Goal: Task Accomplishment & Management: Use online tool/utility

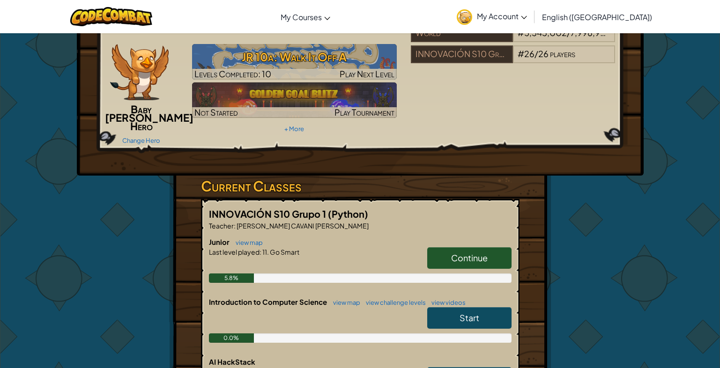
scroll to position [94, 0]
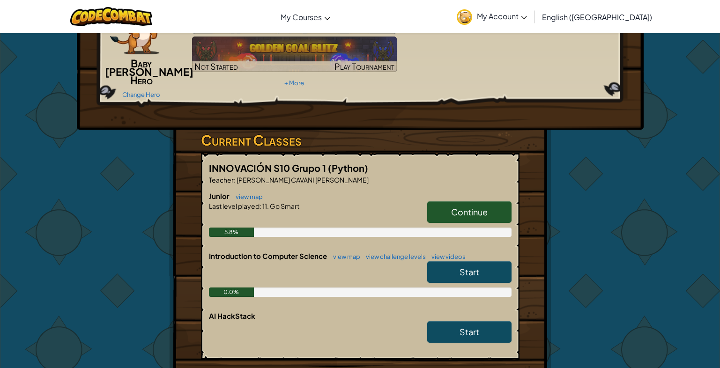
click at [470, 207] on span "Continue" at bounding box center [469, 212] width 37 height 11
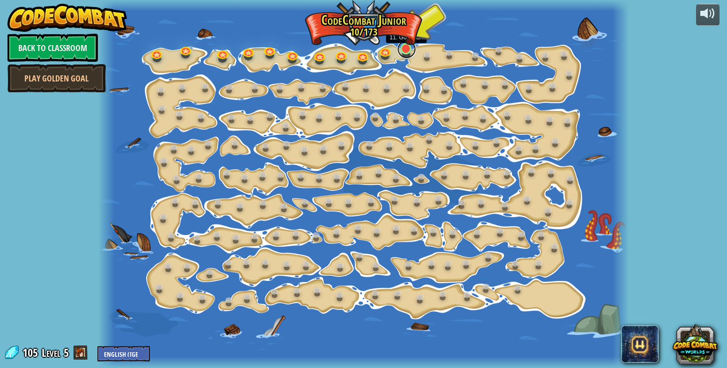
click at [406, 54] on link at bounding box center [406, 49] width 19 height 19
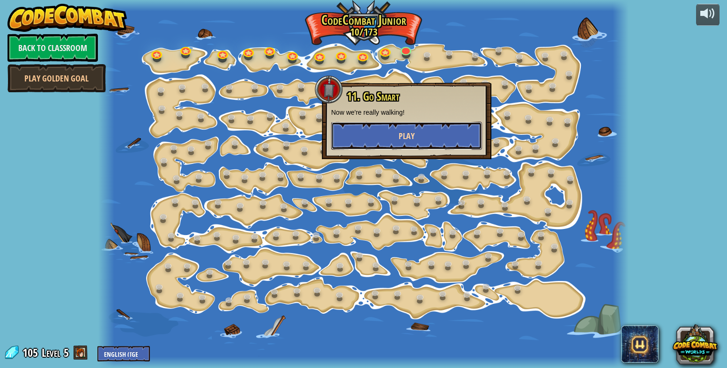
click at [420, 133] on button "Play" at bounding box center [406, 136] width 151 height 28
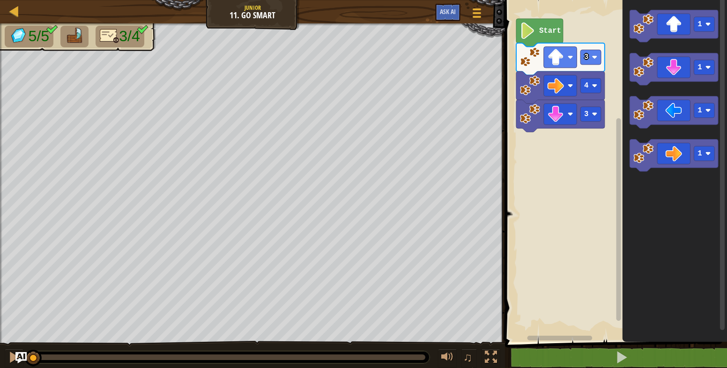
click at [543, 23] on icon "Blockly Workspace" at bounding box center [539, 33] width 47 height 28
click at [522, 36] on image "Blockly Workspace" at bounding box center [527, 30] width 15 height 16
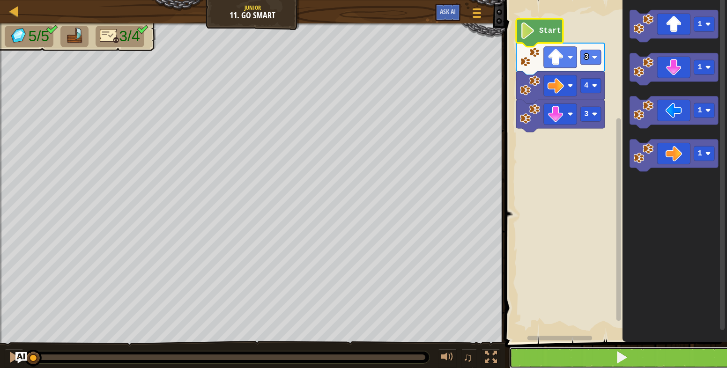
click at [638, 351] on button at bounding box center [621, 358] width 225 height 22
click at [599, 355] on button at bounding box center [621, 358] width 225 height 22
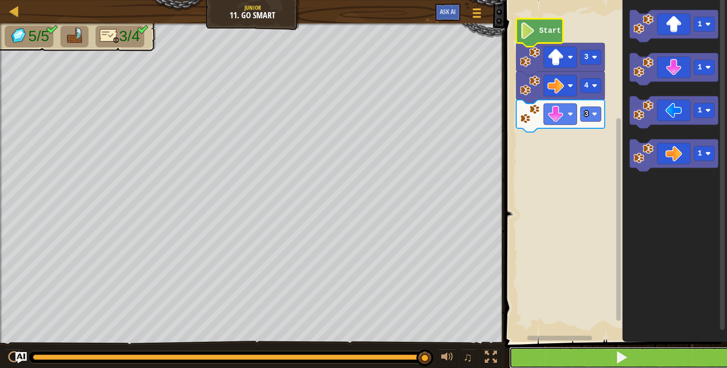
click at [607, 356] on button at bounding box center [621, 358] width 225 height 22
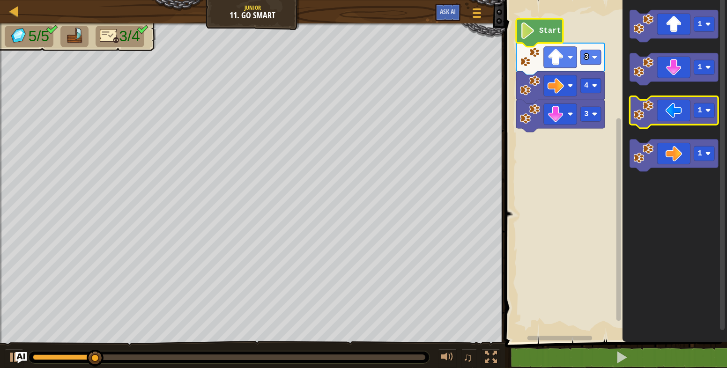
click at [675, 113] on icon "Blockly Workspace" at bounding box center [673, 112] width 89 height 32
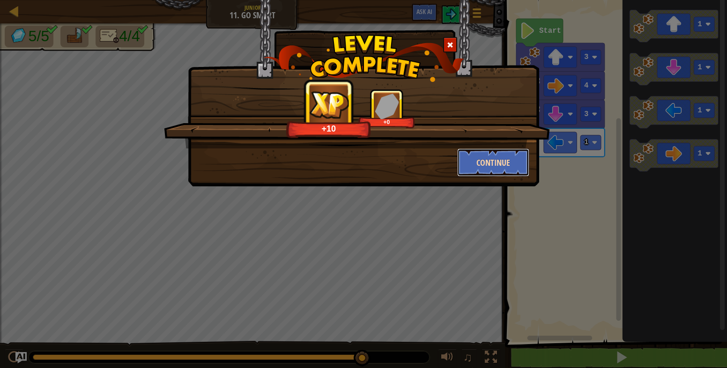
click at [510, 160] on button "Continue" at bounding box center [493, 162] width 73 height 28
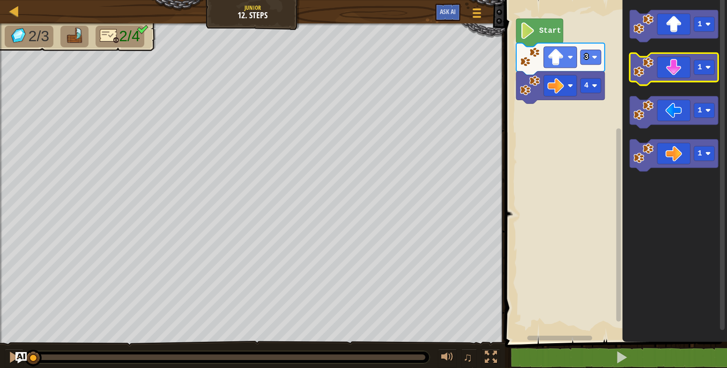
click at [676, 69] on icon "Blockly Workspace" at bounding box center [673, 69] width 89 height 32
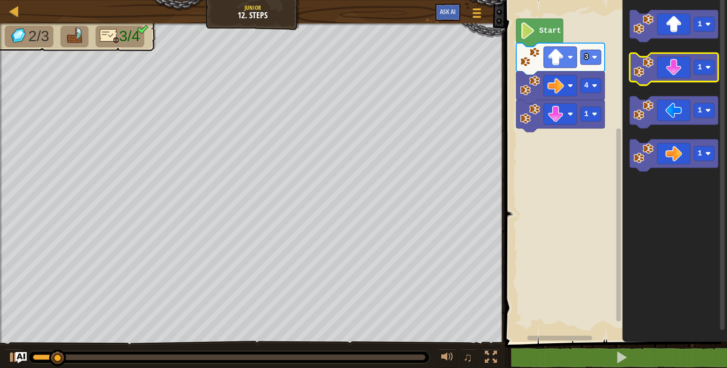
click at [673, 72] on icon "Blockly Workspace" at bounding box center [673, 69] width 89 height 32
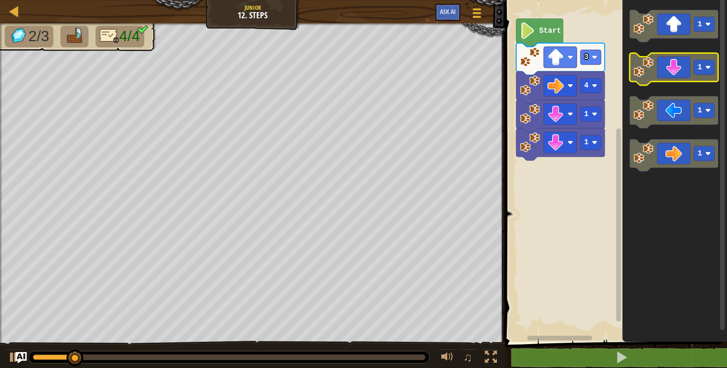
click at [673, 72] on icon "Blockly Workspace" at bounding box center [673, 69] width 89 height 32
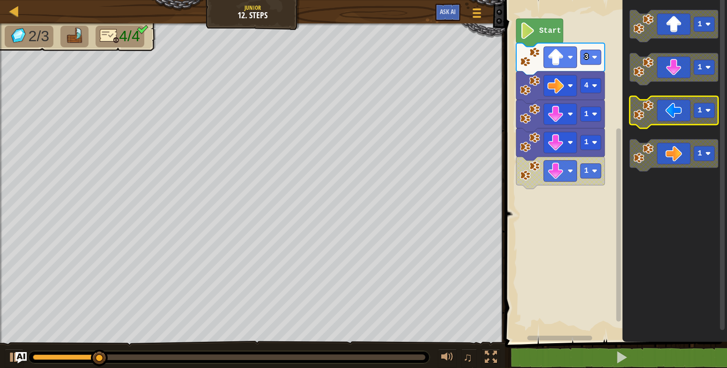
click at [673, 119] on icon "Blockly Workspace" at bounding box center [673, 112] width 89 height 32
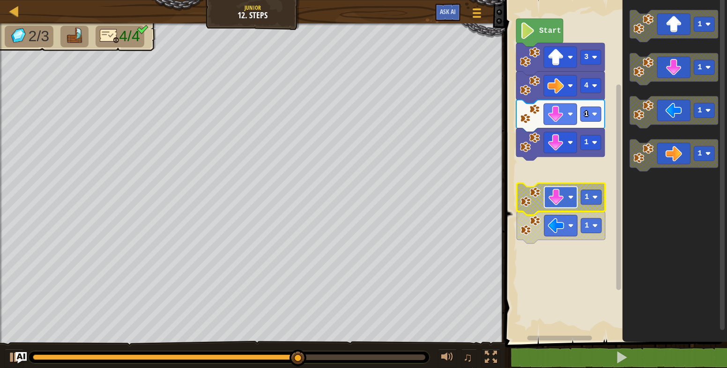
click at [547, 198] on g "Blockly Workspace" at bounding box center [560, 197] width 33 height 21
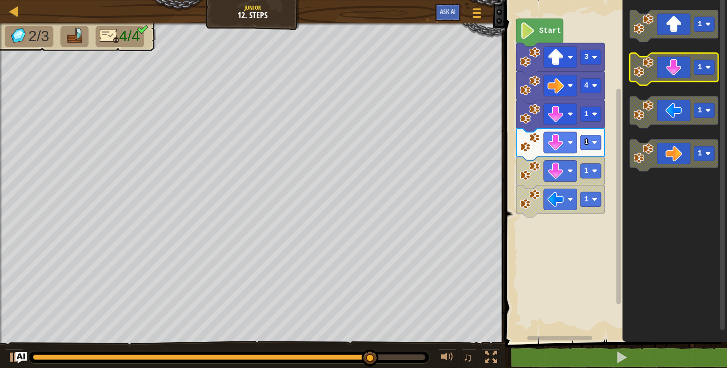
click at [644, 75] on image "Blockly Workspace" at bounding box center [643, 67] width 20 height 20
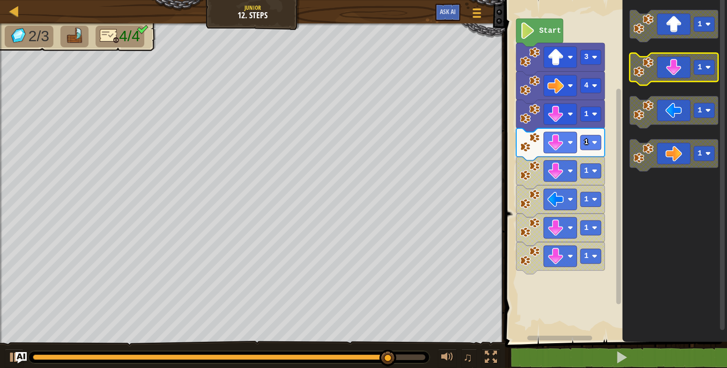
click at [641, 76] on image "Blockly Workspace" at bounding box center [643, 67] width 20 height 20
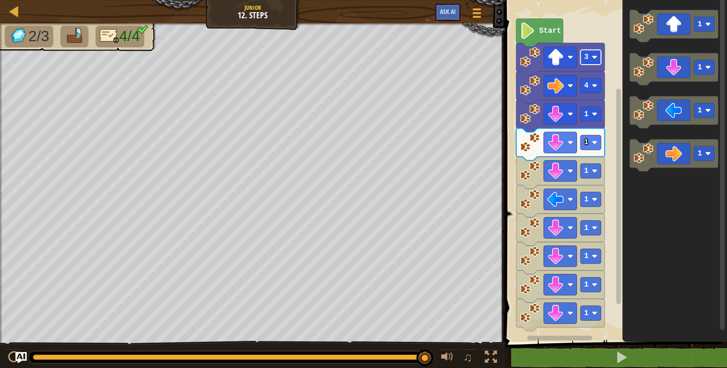
click at [591, 63] on rect "Blockly Workspace" at bounding box center [590, 57] width 21 height 15
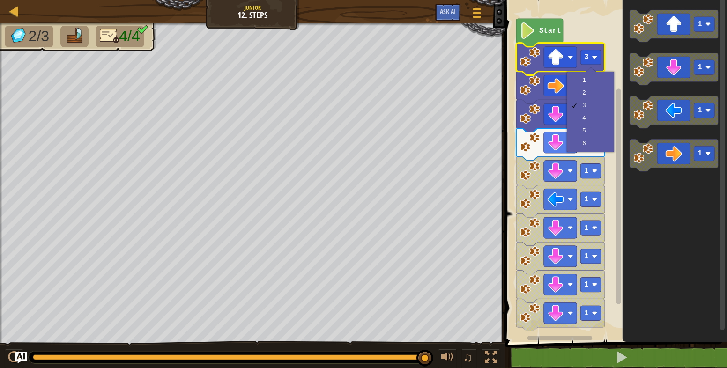
click at [537, 149] on image "Blockly Workspace" at bounding box center [530, 142] width 20 height 20
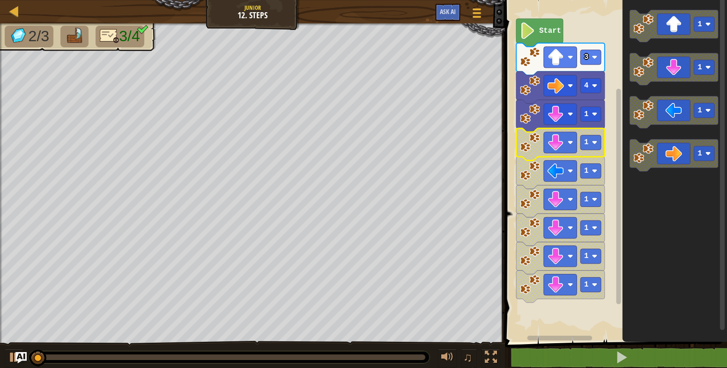
click at [532, 157] on icon "Blockly Workspace" at bounding box center [560, 144] width 89 height 32
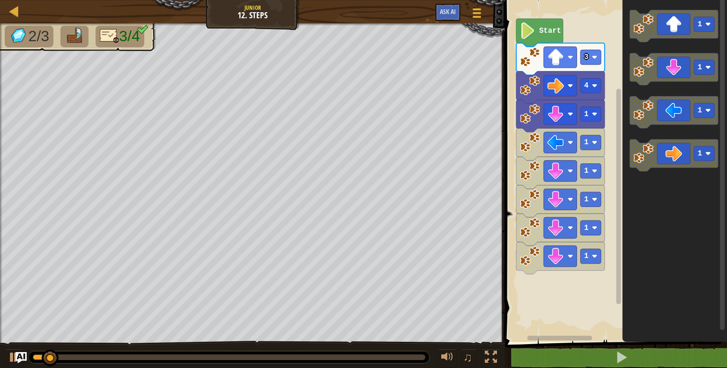
click at [536, 163] on image "Blockly Workspace" at bounding box center [530, 171] width 20 height 20
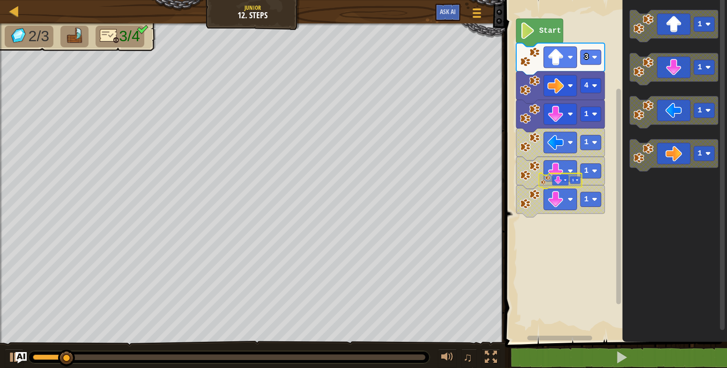
click at [536, 163] on image "Blockly Workspace" at bounding box center [530, 171] width 20 height 20
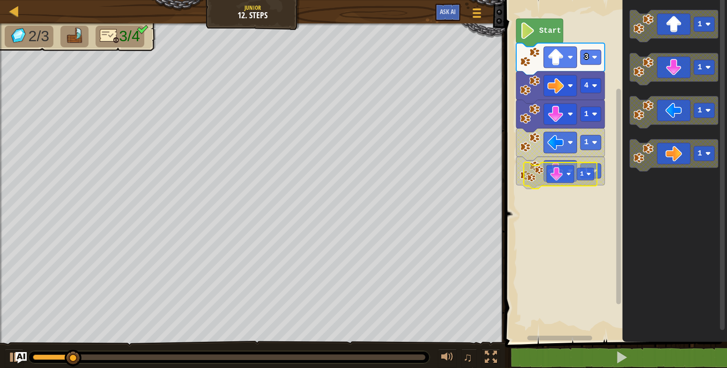
click at [536, 163] on image "Blockly Workspace" at bounding box center [530, 171] width 20 height 20
click at [537, 163] on icon "Start 3 4 1 1 1" at bounding box center [614, 168] width 225 height 347
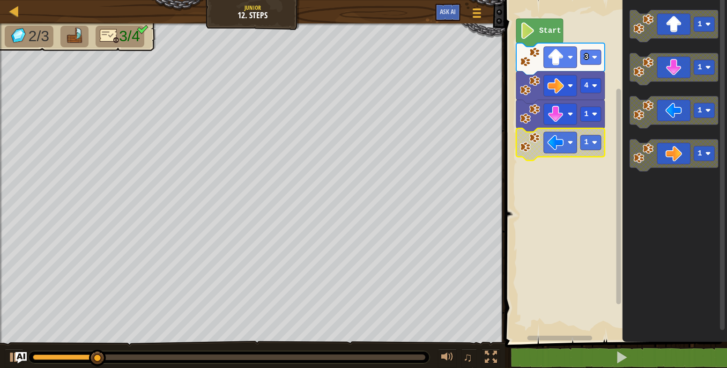
click at [542, 150] on icon "Blockly Workspace" at bounding box center [560, 144] width 89 height 32
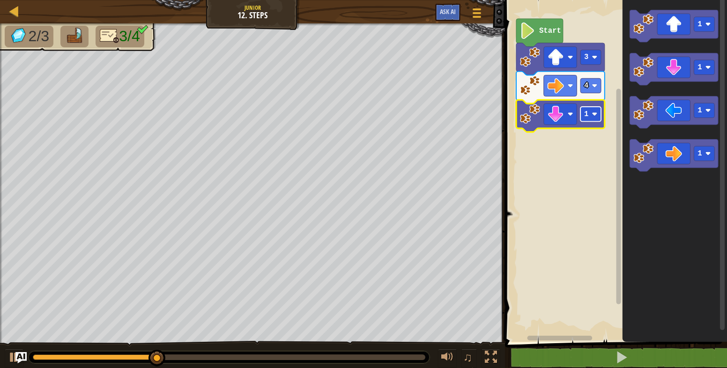
click at [594, 118] on rect "Blockly Workspace" at bounding box center [590, 114] width 21 height 15
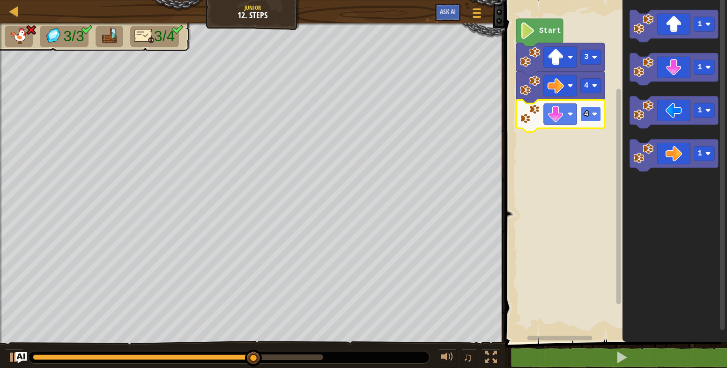
click at [589, 114] on rect "Blockly Workspace" at bounding box center [590, 114] width 21 height 15
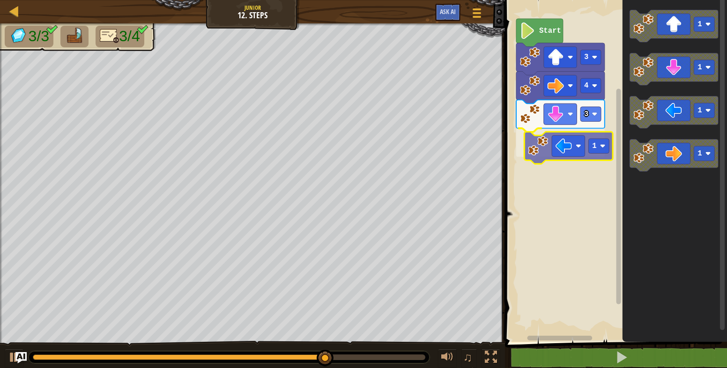
click at [545, 144] on div "Start 3 4 3 1 1 1 1 1 1" at bounding box center [614, 168] width 225 height 347
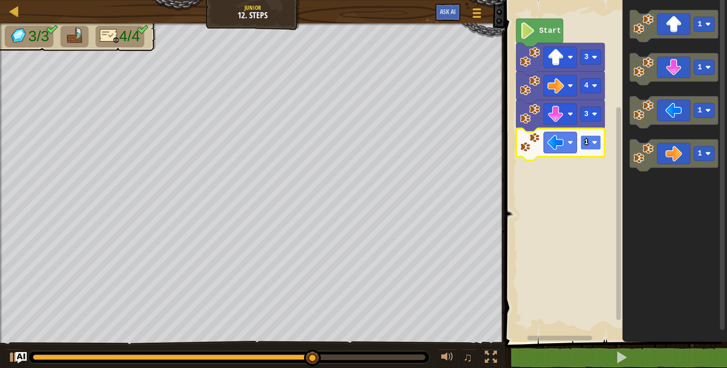
click at [585, 141] on text "1" at bounding box center [586, 142] width 4 height 8
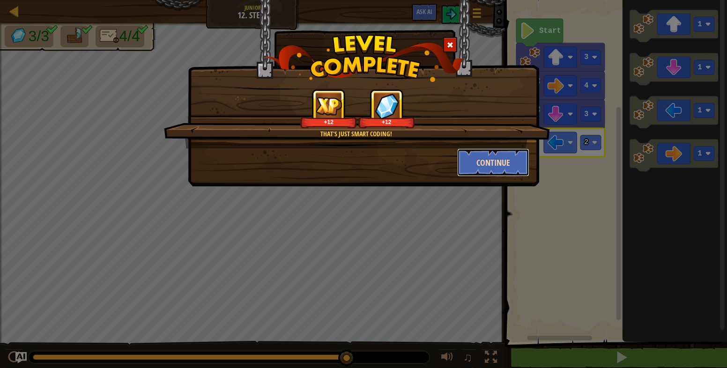
click at [514, 161] on button "Continue" at bounding box center [493, 162] width 73 height 28
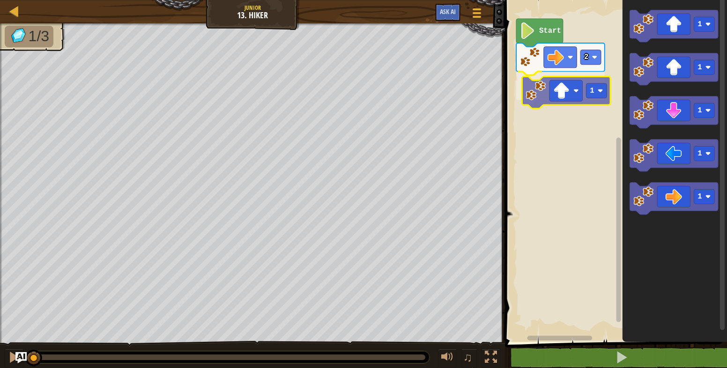
click at [551, 92] on div "2 1 Start 1 1 1 1 1 1" at bounding box center [614, 168] width 225 height 347
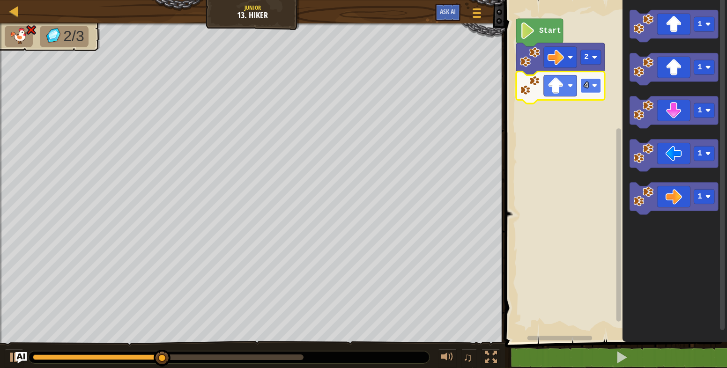
click at [590, 82] on rect "Blockly Workspace" at bounding box center [590, 85] width 21 height 15
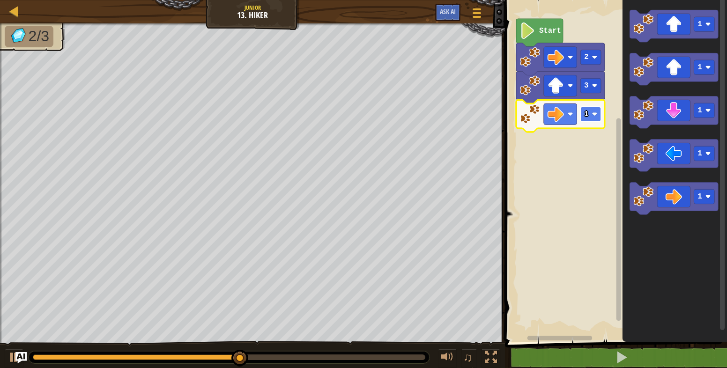
click at [586, 116] on text "1" at bounding box center [586, 114] width 4 height 8
click at [590, 114] on rect "Blockly Workspace" at bounding box center [590, 114] width 21 height 15
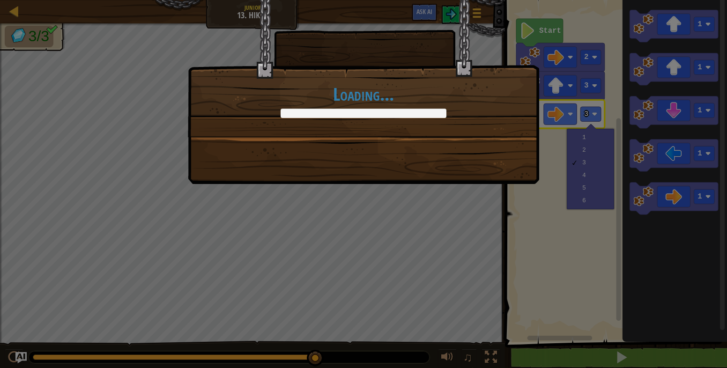
click at [587, 150] on div "Loading..." at bounding box center [363, 184] width 727 height 368
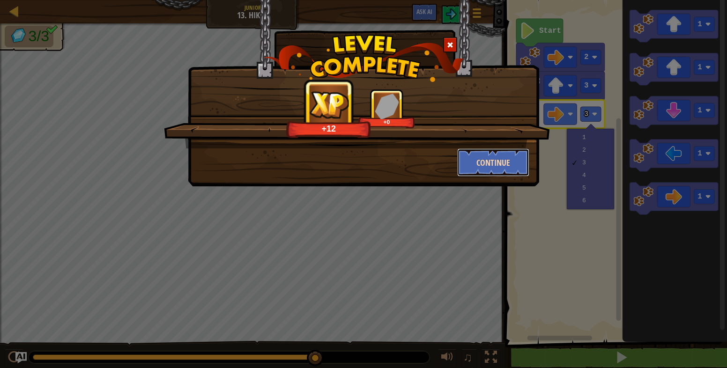
click at [501, 160] on button "Continue" at bounding box center [493, 162] width 73 height 28
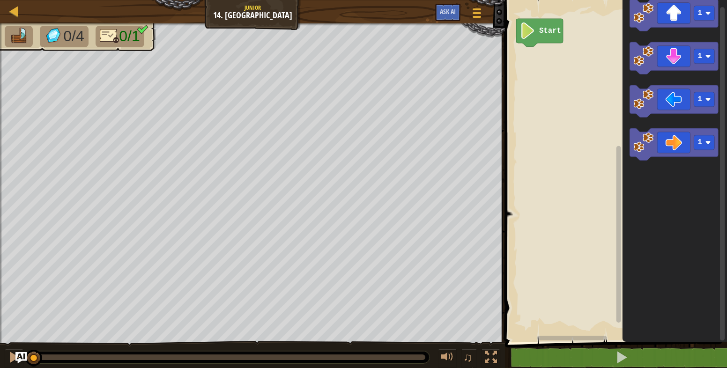
click at [566, 81] on div "Start 1 1 1 1" at bounding box center [614, 168] width 225 height 347
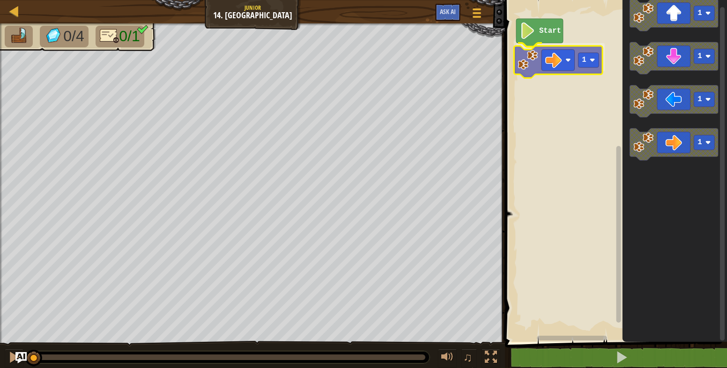
click at [533, 53] on div "Start 1 1 1 1 1 1" at bounding box center [614, 168] width 225 height 347
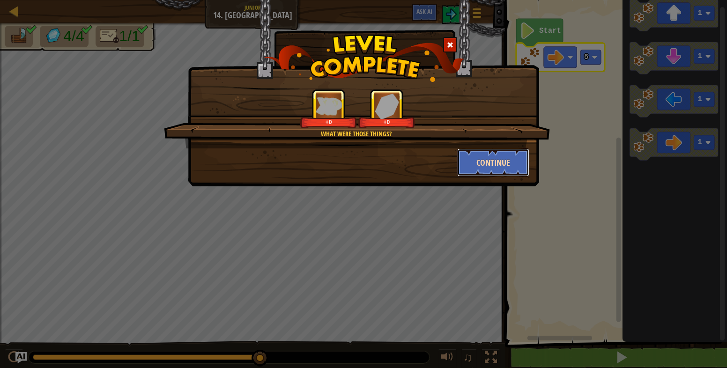
click at [481, 170] on button "Continue" at bounding box center [493, 162] width 73 height 28
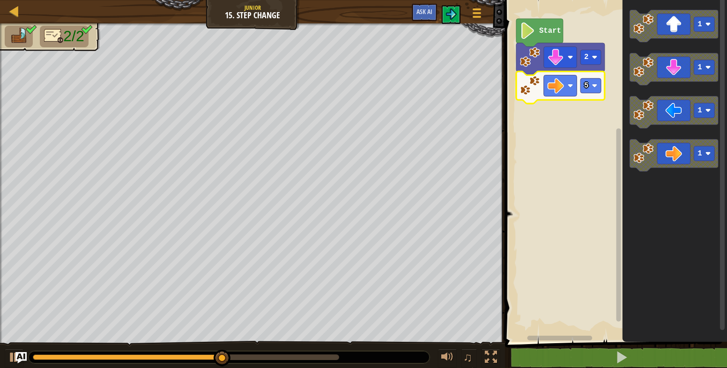
click at [456, 3] on div "Map Junior 15. Step Change Game Menu Ask AI" at bounding box center [252, 11] width 505 height 23
click at [454, 11] on img at bounding box center [450, 13] width 11 height 11
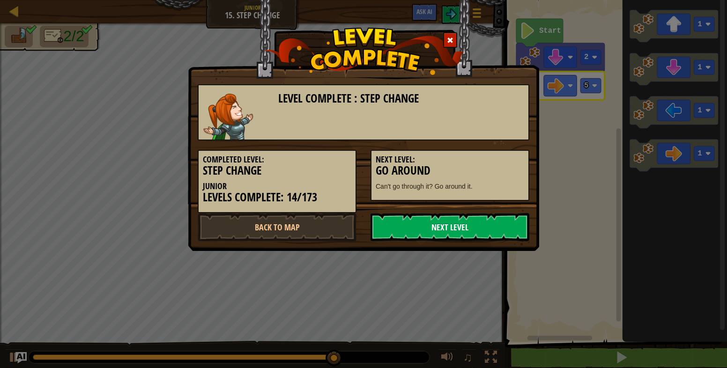
click at [464, 227] on link "Next Level" at bounding box center [449, 227] width 159 height 28
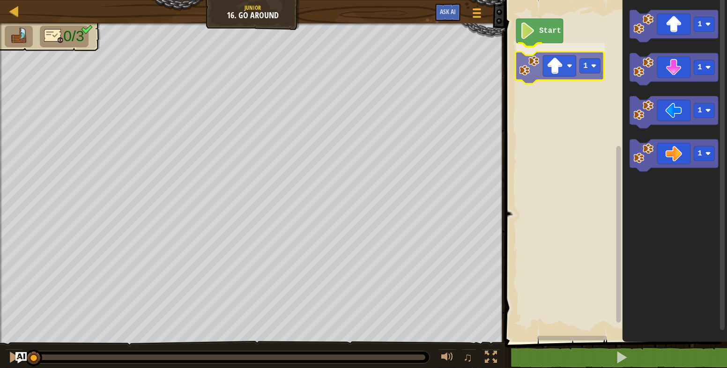
click at [542, 67] on div "Start 1 1 1 1 1 1" at bounding box center [614, 168] width 225 height 347
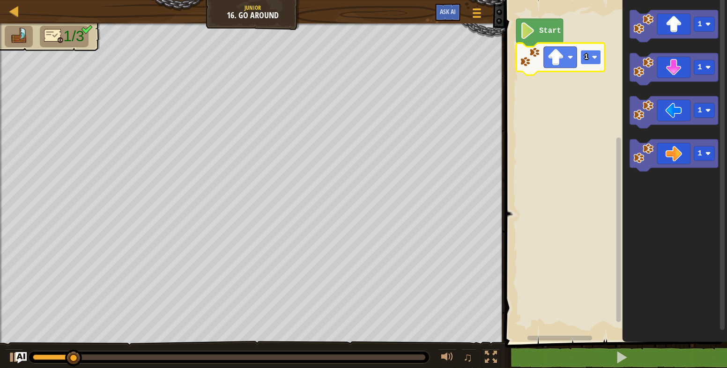
click at [592, 60] on rect "Blockly Workspace" at bounding box center [590, 57] width 21 height 15
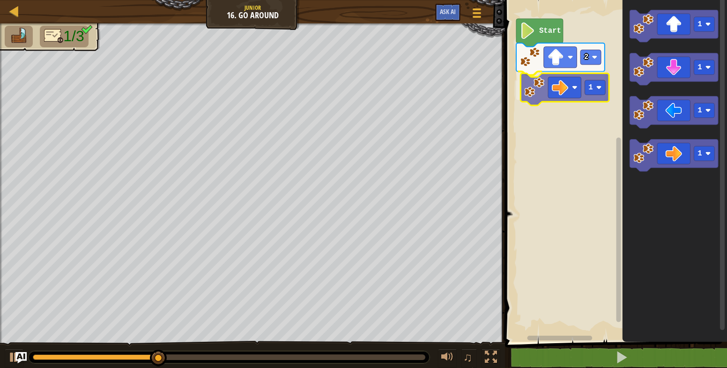
click at [535, 88] on div "Start 2 1 1 1 1 1 1" at bounding box center [614, 168] width 225 height 347
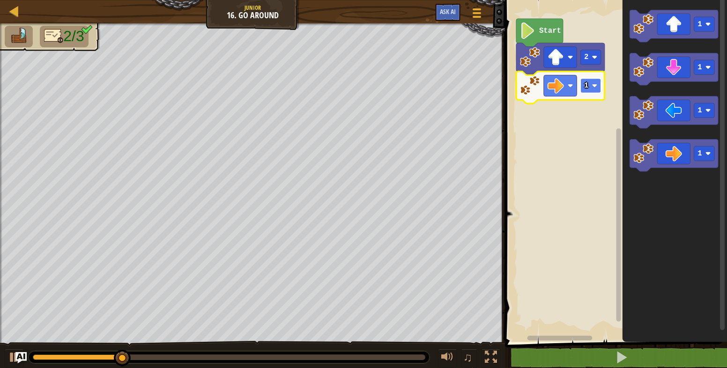
click at [591, 87] on rect "Blockly Workspace" at bounding box center [590, 85] width 21 height 15
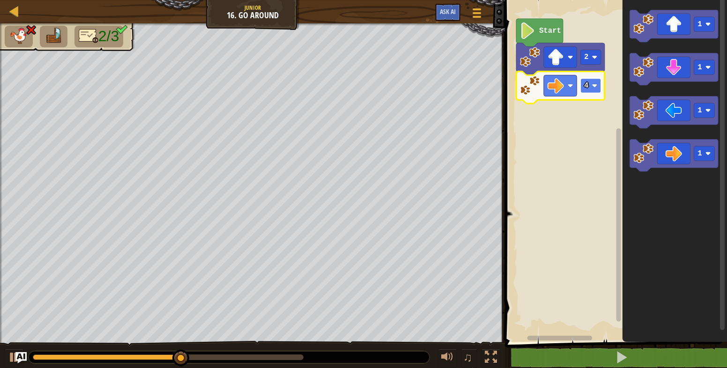
click at [592, 88] on image "Blockly Workspace" at bounding box center [595, 86] width 6 height 6
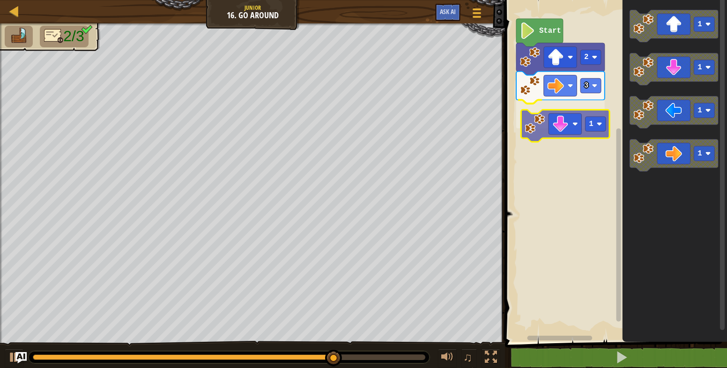
click at [538, 133] on div "Start 2 3 1 1 1 1 1 1" at bounding box center [614, 168] width 225 height 347
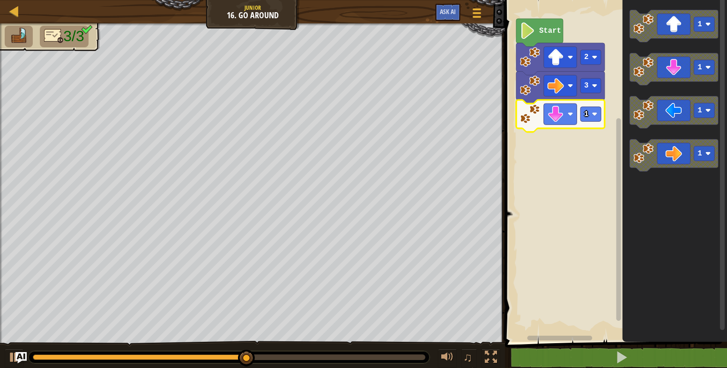
click at [590, 104] on icon "Blockly Workspace" at bounding box center [560, 116] width 89 height 32
click at [590, 112] on rect "Blockly Workspace" at bounding box center [590, 114] width 21 height 15
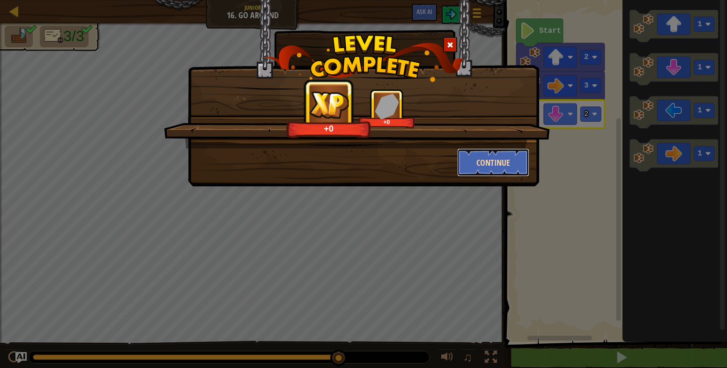
click at [478, 162] on button "Continue" at bounding box center [493, 162] width 73 height 28
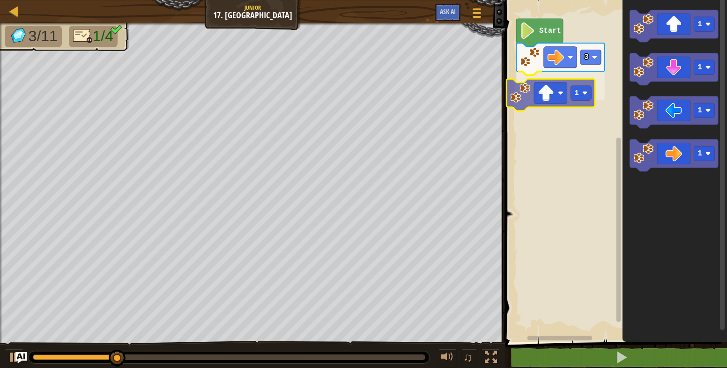
click at [518, 99] on div "Start 3 1 1 1 1 1 1" at bounding box center [614, 168] width 225 height 347
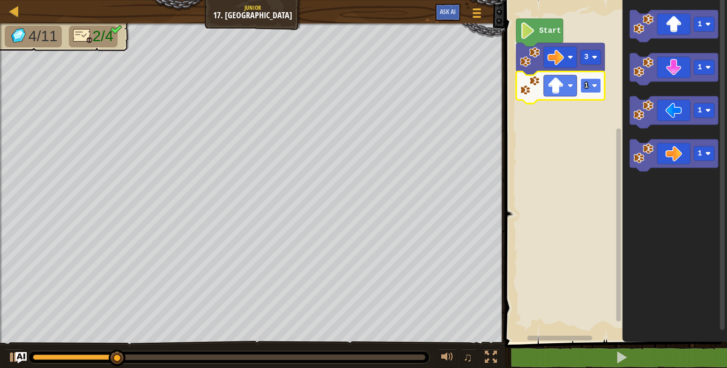
click at [585, 84] on text "1" at bounding box center [586, 85] width 4 height 8
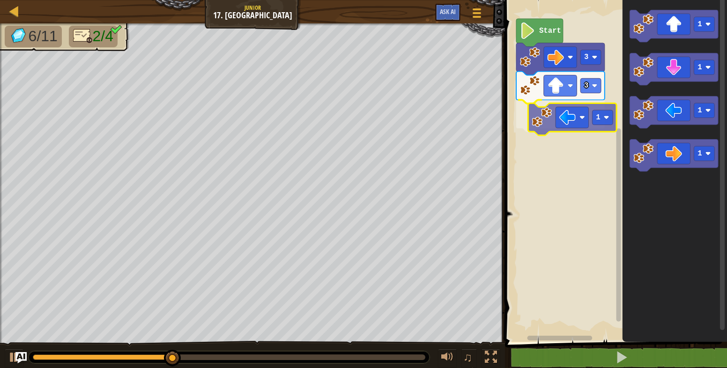
click at [533, 113] on div "Start 3 3 1 1 1 1 1 1" at bounding box center [614, 168] width 225 height 347
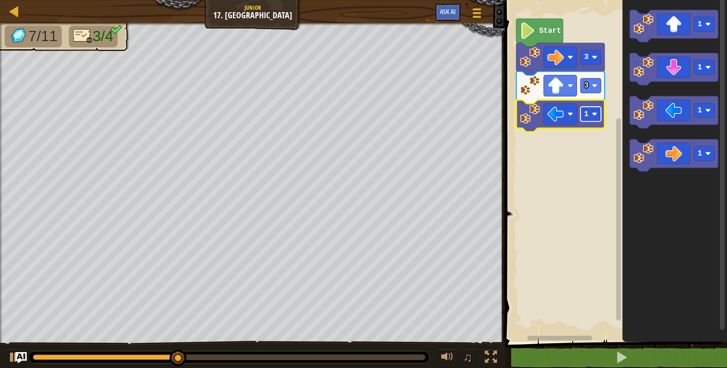
click at [599, 119] on rect "Blockly Workspace" at bounding box center [590, 114] width 21 height 15
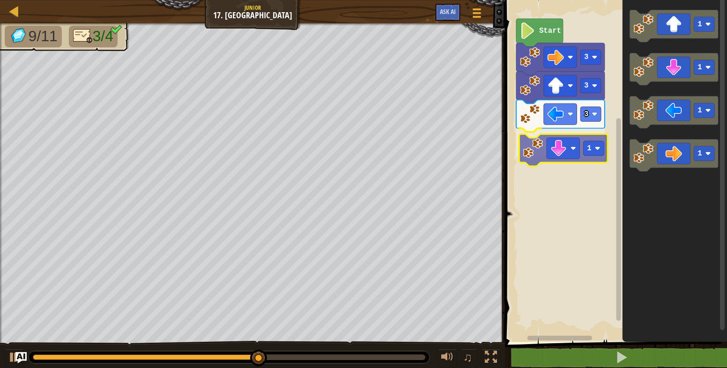
click at [541, 158] on div "Start 3 3 3 1 1 1 1 1 1" at bounding box center [614, 168] width 225 height 347
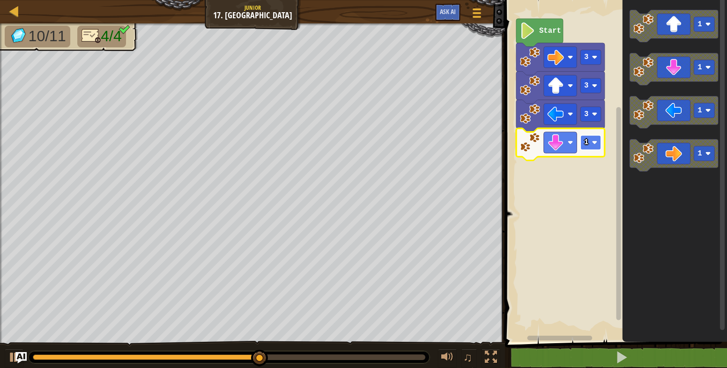
click at [584, 148] on rect "Blockly Workspace" at bounding box center [590, 142] width 21 height 15
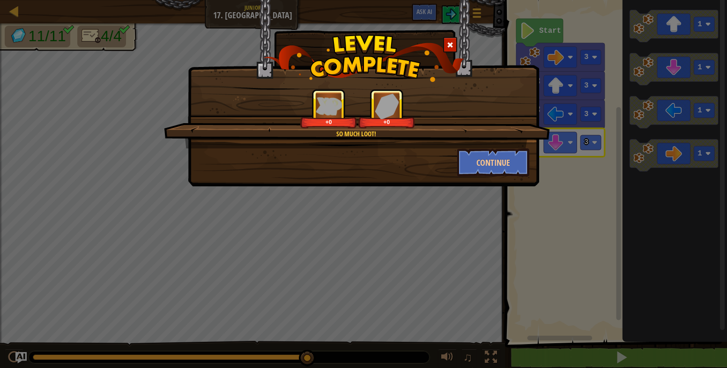
click at [514, 180] on div "So much loot! +0 +0 Continue" at bounding box center [363, 93] width 351 height 186
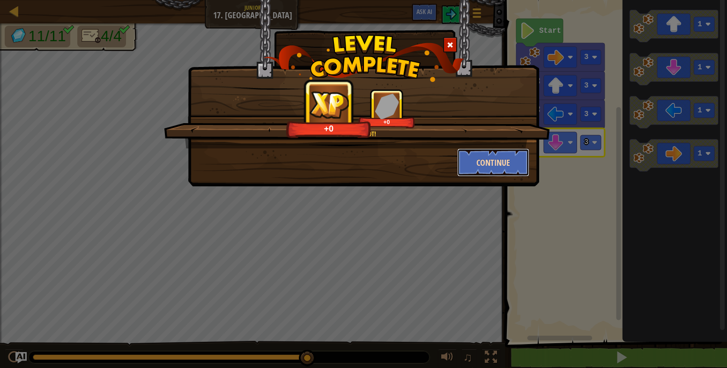
click at [512, 168] on button "Continue" at bounding box center [493, 162] width 73 height 28
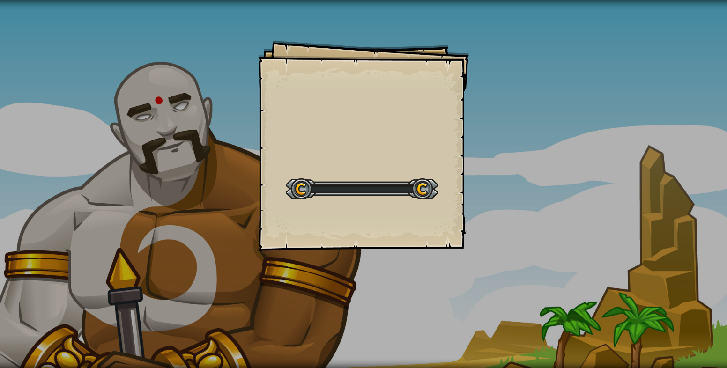
click at [512, 168] on div "Goals Start Level Error loading from server. Try refreshing the page. You'll ne…" at bounding box center [363, 184] width 727 height 368
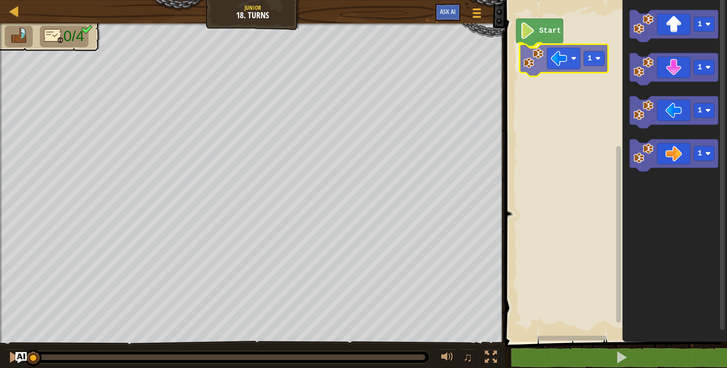
click at [557, 67] on div "Start 1 1 1 1 1 1" at bounding box center [614, 168] width 225 height 347
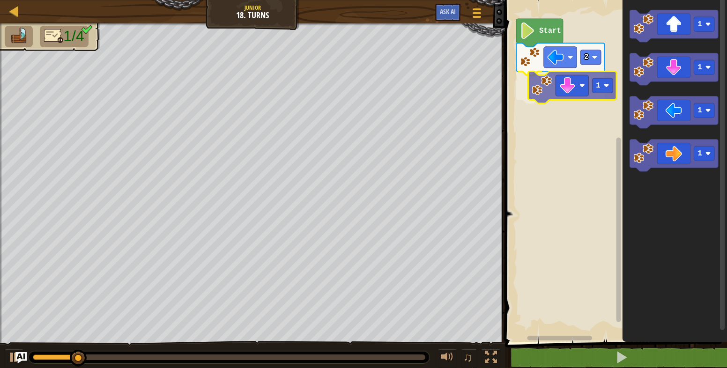
click at [541, 91] on div "Start 2 1 1 1 1 1 1" at bounding box center [614, 168] width 225 height 347
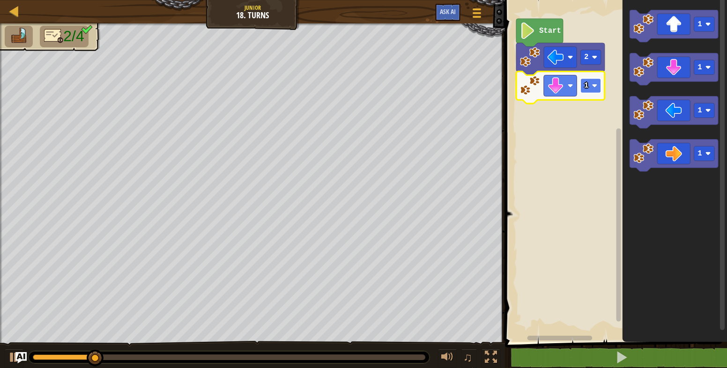
click at [588, 89] on text "1" at bounding box center [586, 85] width 4 height 8
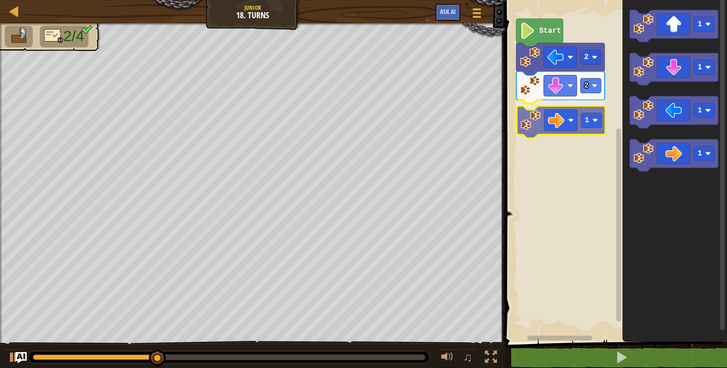
click at [531, 126] on div "Start 2 2 1 1 1 1 1 1" at bounding box center [614, 168] width 225 height 347
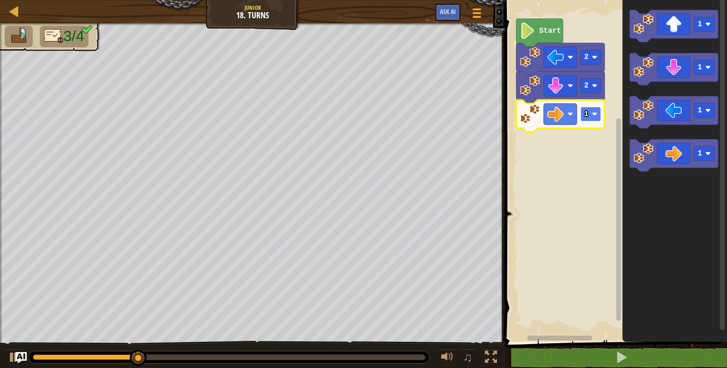
click at [583, 114] on rect "Blockly Workspace" at bounding box center [590, 114] width 21 height 15
click at [590, 117] on rect "Blockly Workspace" at bounding box center [590, 114] width 21 height 15
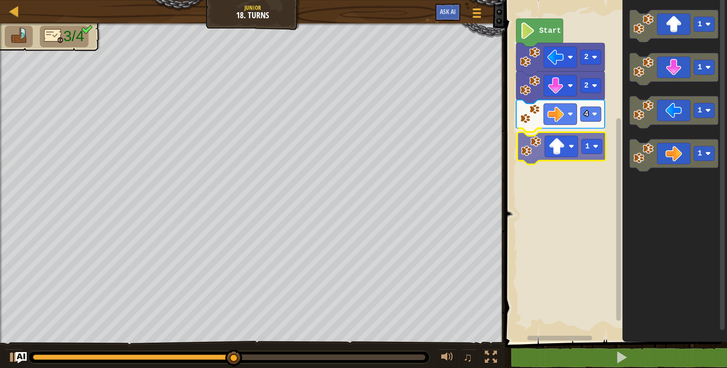
click at [539, 148] on div "Start 2 2 4 1 1 1 1 1 1" at bounding box center [614, 168] width 225 height 347
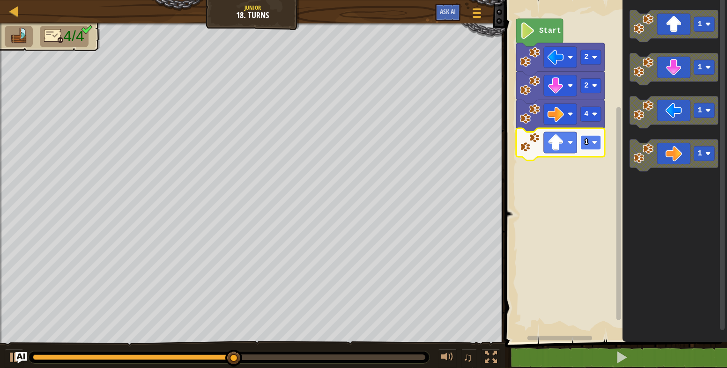
click at [590, 141] on rect "Blockly Workspace" at bounding box center [590, 142] width 21 height 15
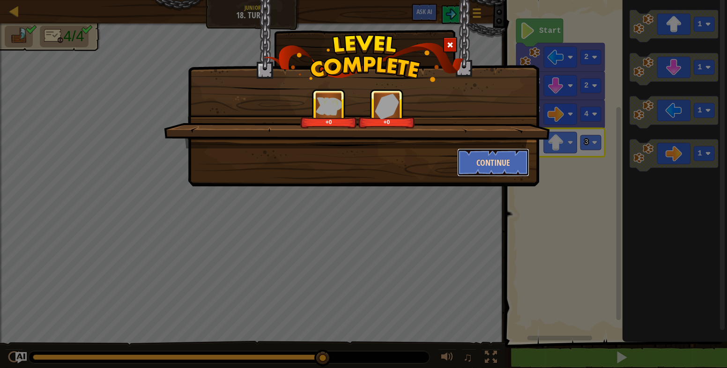
click at [514, 165] on button "Continue" at bounding box center [493, 162] width 73 height 28
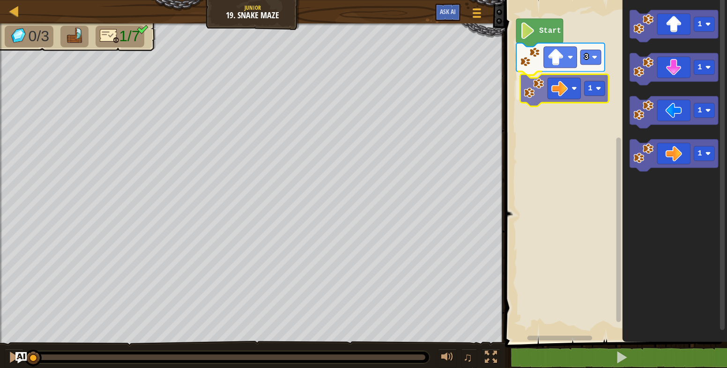
click at [539, 98] on div "3 1 Start 1 1 1 1 1" at bounding box center [614, 168] width 225 height 347
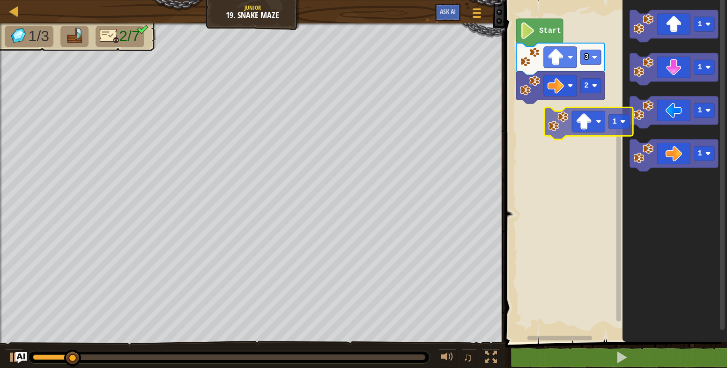
click at [560, 137] on div "Start 3 2 1 1 1 1 1" at bounding box center [614, 168] width 225 height 347
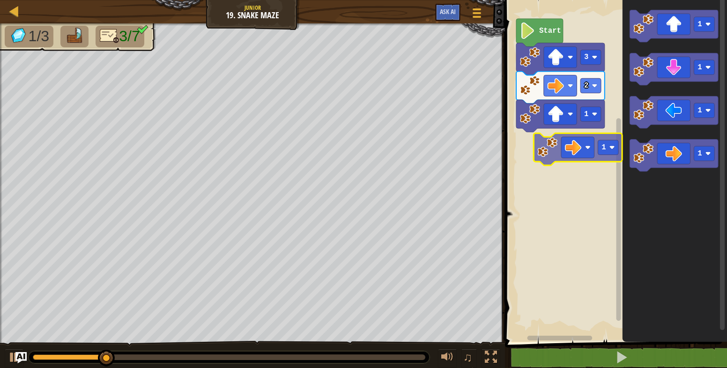
click at [546, 150] on div "1 2 3 Start 1 1 1 1 1" at bounding box center [614, 168] width 225 height 347
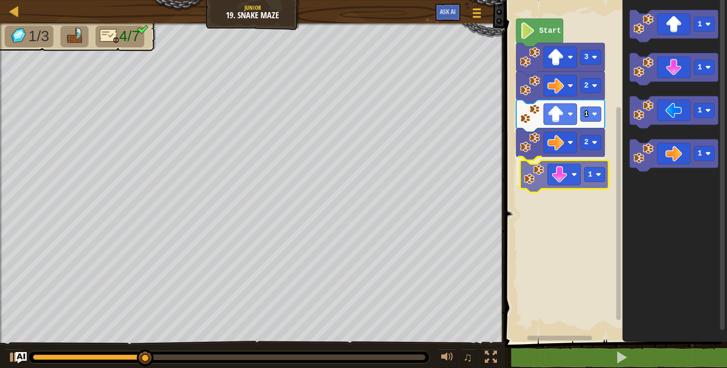
click at [546, 180] on div "Start 3 2 1 2 1 1 1 1 1 1" at bounding box center [614, 168] width 225 height 347
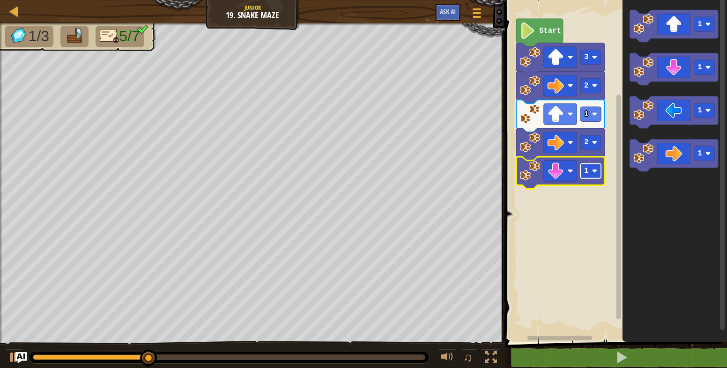
click at [593, 169] on image "Blockly Workspace" at bounding box center [595, 171] width 6 height 6
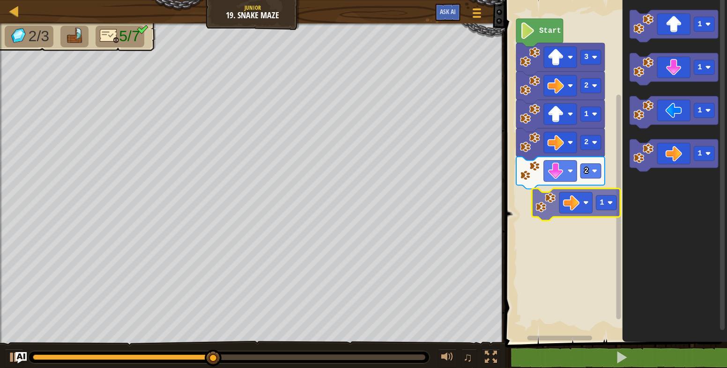
click at [544, 208] on div "Start 3 2 1 2 2 1 1 1 1 1" at bounding box center [614, 168] width 225 height 347
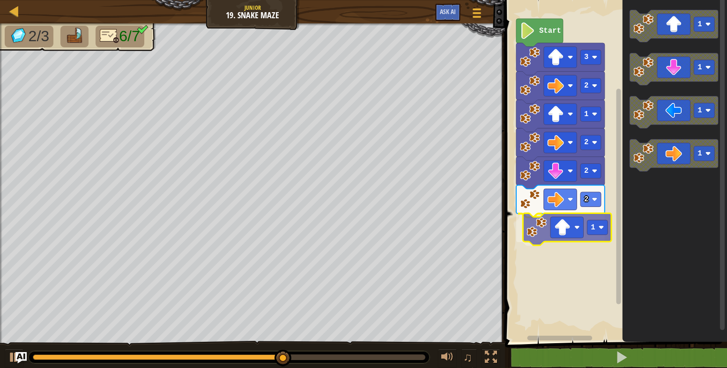
click at [530, 242] on div "Start 3 2 1 2 2 2 1 1 1 1 1 1" at bounding box center [614, 168] width 225 height 347
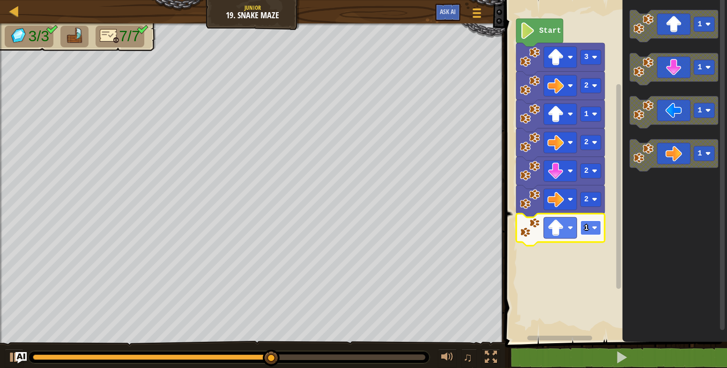
click at [591, 227] on rect "Blockly Workspace" at bounding box center [590, 228] width 21 height 15
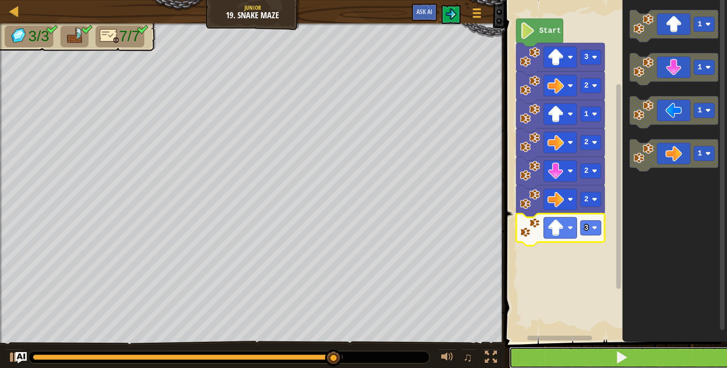
click at [608, 366] on button at bounding box center [621, 358] width 225 height 22
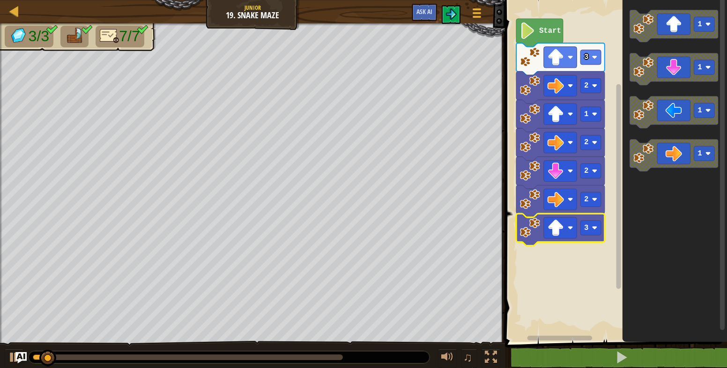
click at [453, 5] on div "Game Menu Ask AI" at bounding box center [447, 15] width 81 height 22
click at [453, 6] on button at bounding box center [451, 14] width 19 height 19
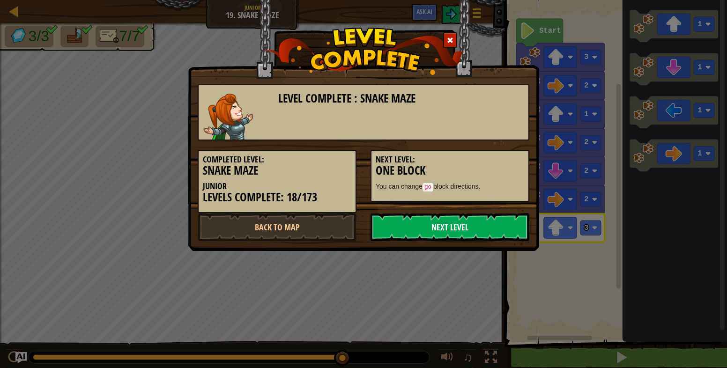
click at [418, 224] on link "Next Level" at bounding box center [449, 227] width 159 height 28
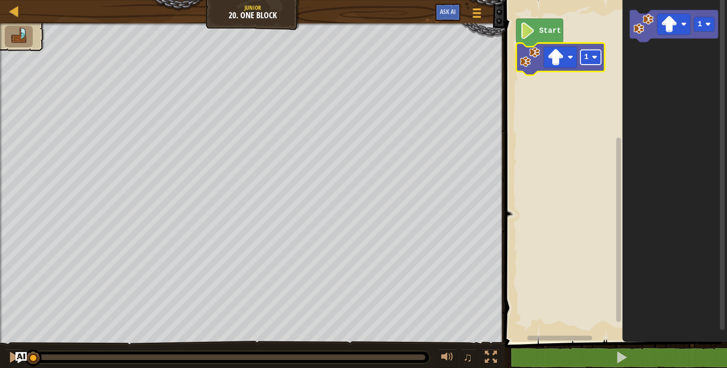
click at [589, 54] on rect "Blockly Workspace" at bounding box center [590, 57] width 21 height 15
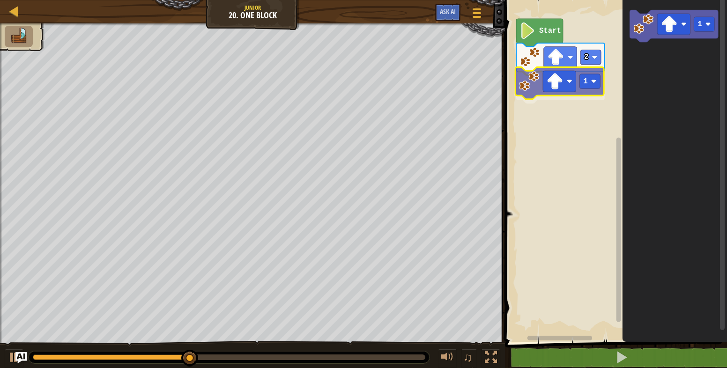
click at [537, 94] on div "Start 2 1 1 1" at bounding box center [614, 168] width 225 height 347
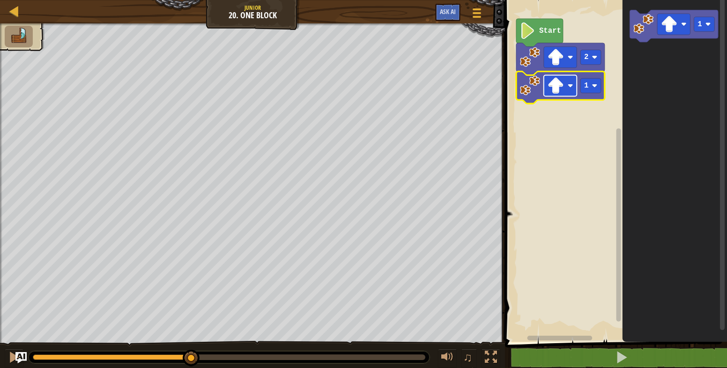
click at [559, 89] on image "Blockly Workspace" at bounding box center [555, 85] width 16 height 16
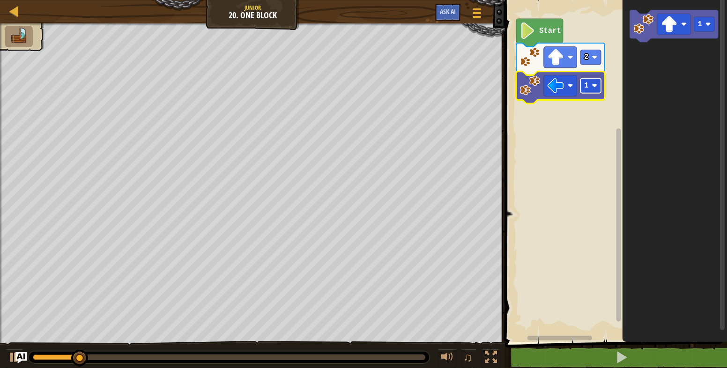
click at [598, 85] on rect "Blockly Workspace" at bounding box center [590, 85] width 21 height 15
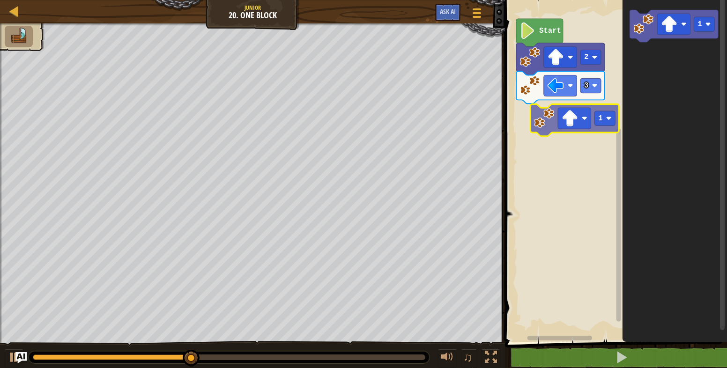
click at [542, 128] on div "Start 2 3 1 1" at bounding box center [614, 168] width 225 height 347
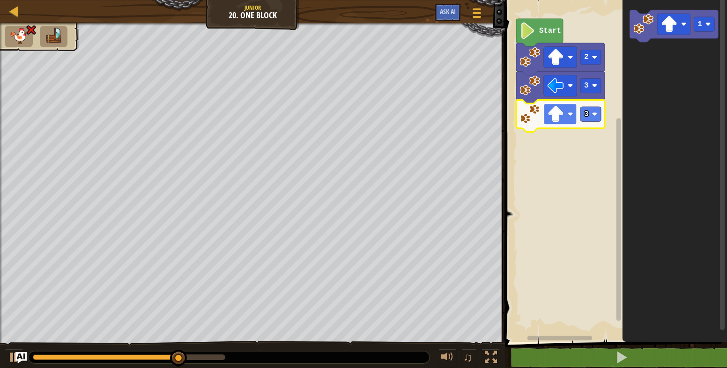
click at [564, 115] on image "Blockly Workspace" at bounding box center [555, 114] width 16 height 16
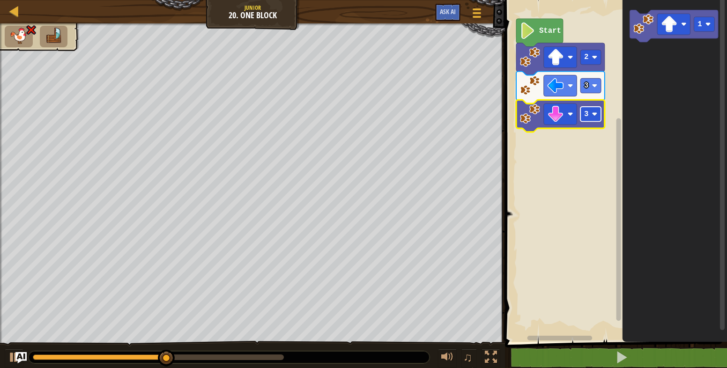
click at [583, 116] on rect "Blockly Workspace" at bounding box center [590, 114] width 21 height 15
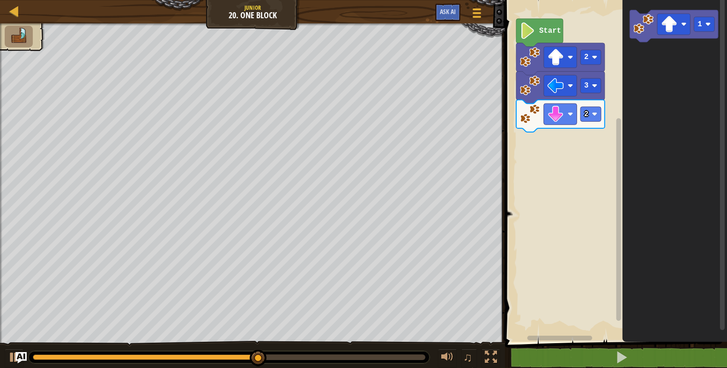
click at [557, 138] on div "Start 2 3 2 1" at bounding box center [614, 168] width 225 height 347
click at [666, 30] on image "Blockly Workspace" at bounding box center [669, 24] width 16 height 16
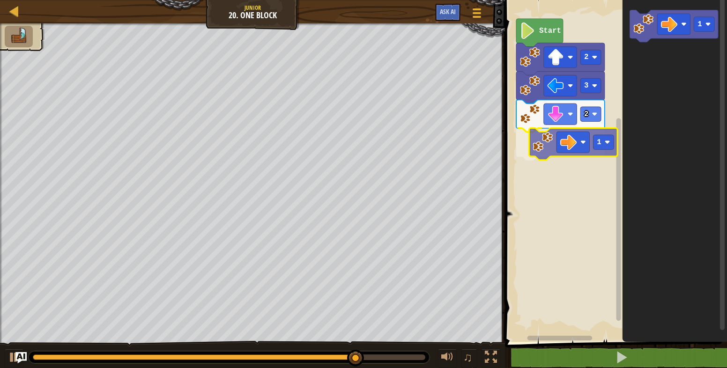
click at [542, 139] on div "Start 2 3 2 1 1 1" at bounding box center [614, 168] width 225 height 347
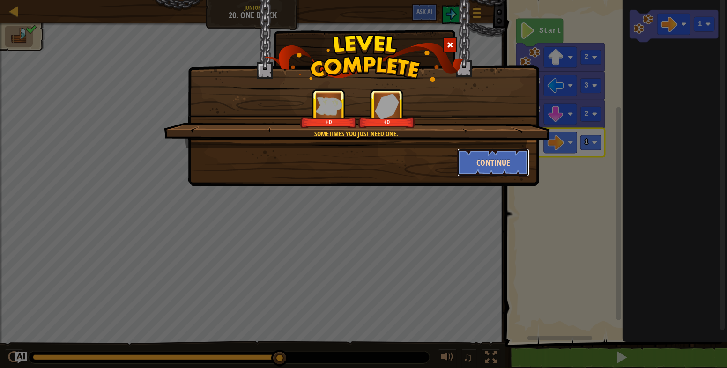
click at [465, 169] on button "Continue" at bounding box center [493, 162] width 73 height 28
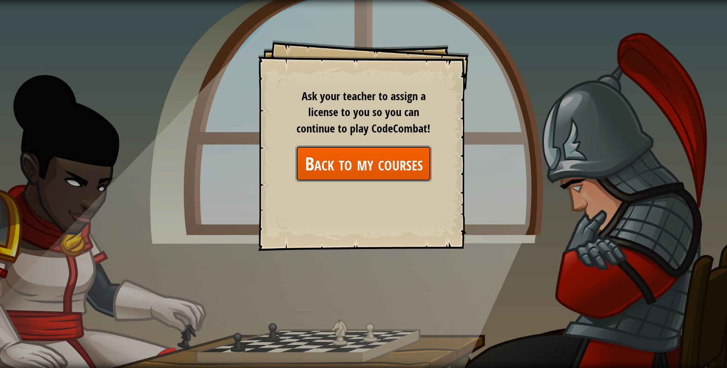
click at [372, 158] on link "Back to my courses" at bounding box center [363, 164] width 136 height 36
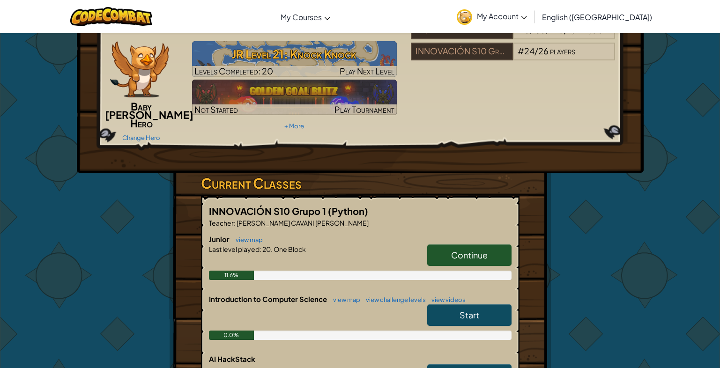
scroll to position [140, 0]
